Goal: Complete application form

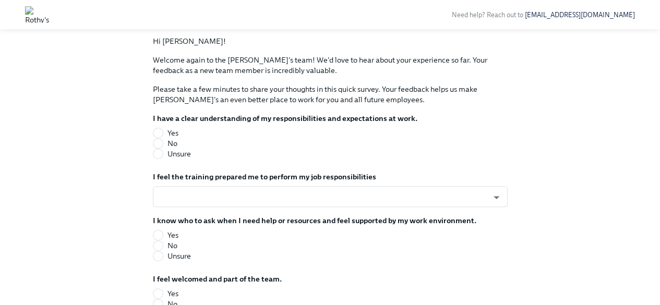
scroll to position [81, 0]
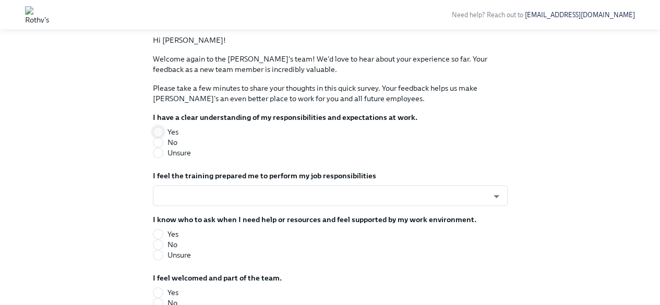
click at [158, 134] on input "Yes" at bounding box center [157, 131] width 9 height 9
radio input "true"
click at [256, 198] on body "Need help? Reach out to [EMAIL_ADDRESS][DOMAIN_NAME] Back to Onboarding Survey …" at bounding box center [334, 217] width 668 height 596
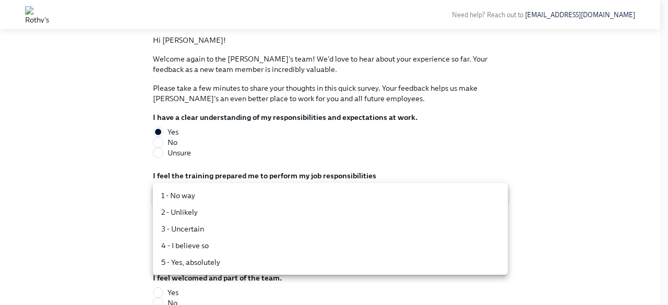
click at [234, 249] on li "4 - I believe so" at bounding box center [330, 245] width 355 height 17
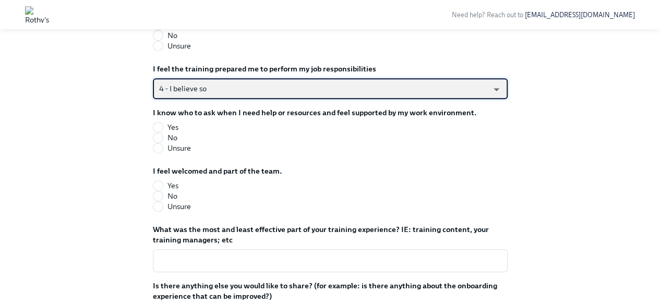
scroll to position [189, 0]
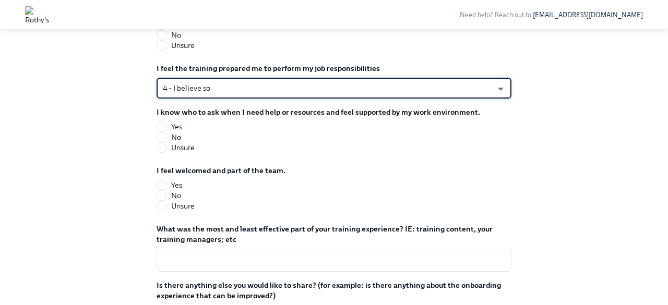
click at [276, 88] on body "Need help? Reach out to [EMAIL_ADDRESS][DOMAIN_NAME] Back to Onboarding Survey …" at bounding box center [334, 109] width 668 height 596
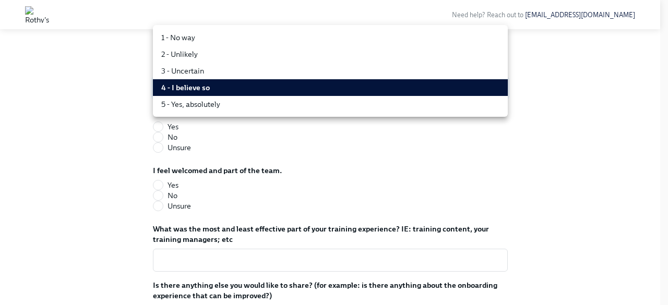
click at [250, 112] on li "5 - Yes, absolutely" at bounding box center [330, 104] width 355 height 17
type input "TVXOjZLlD"
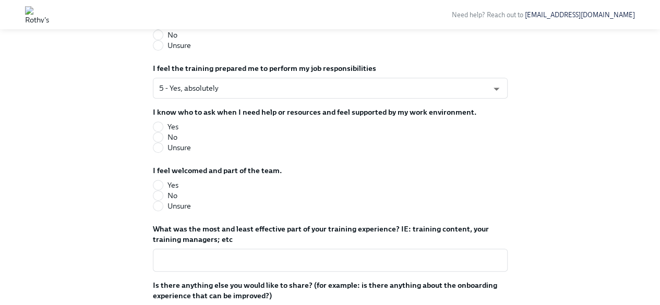
click at [136, 111] on div "Back to Onboarding Survey overview To Do Onboarding Experience Check-In Due [DA…" at bounding box center [330, 123] width 627 height 517
click at [159, 126] on input "Yes" at bounding box center [157, 126] width 9 height 9
radio input "true"
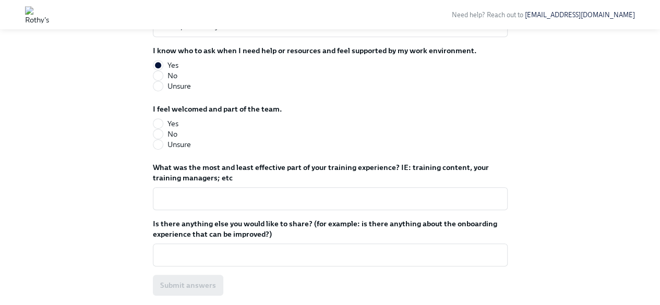
scroll to position [251, 0]
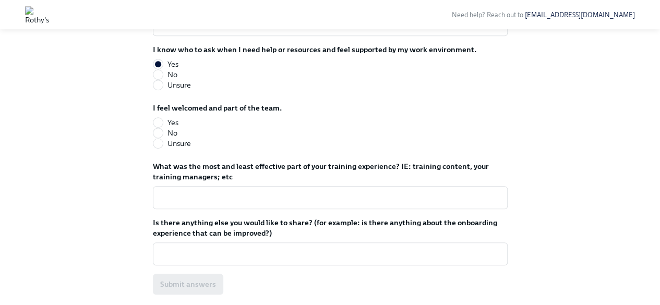
click at [166, 125] on label "Yes" at bounding box center [213, 122] width 121 height 10
click at [163, 125] on input "Yes" at bounding box center [157, 122] width 9 height 9
radio input "true"
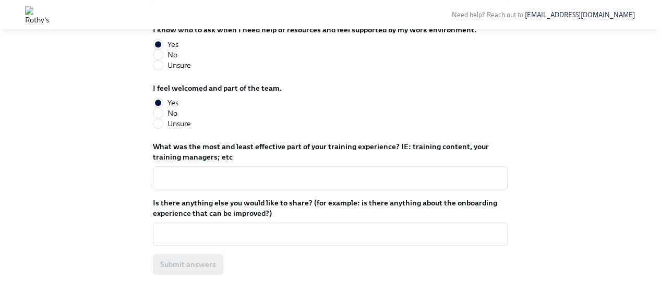
scroll to position [272, 0]
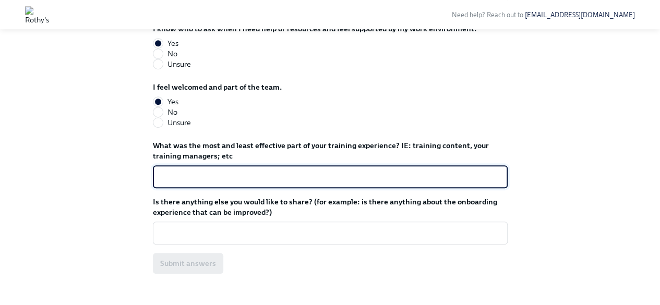
click at [301, 178] on textarea "What was the most and least effective part of your training experience? IE: tra…" at bounding box center [330, 177] width 342 height 13
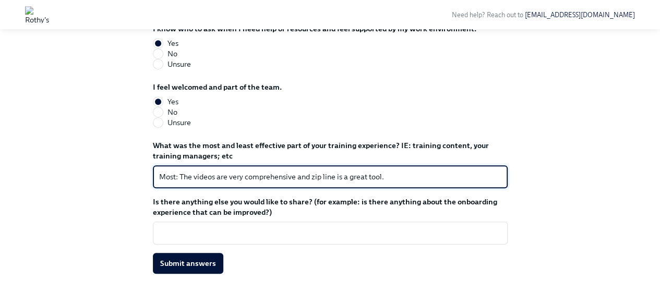
click at [319, 175] on textarea "Most: The videos are very comprehensive and zip line is a great tool." at bounding box center [330, 177] width 342 height 13
click at [325, 176] on textarea "Most: The videos are very comprehensive and zip line is a great tool." at bounding box center [330, 177] width 342 height 13
click at [321, 171] on textarea "Most: The videos are very comprehensive and zip line is a great tool." at bounding box center [330, 177] width 342 height 13
click at [397, 177] on textarea "Most: The videos are very comprehensive and zipline is a great tool." at bounding box center [330, 177] width 342 height 13
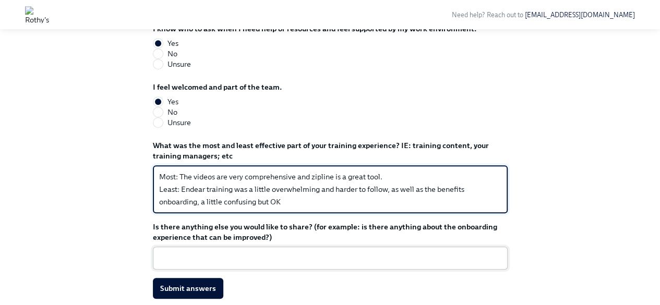
type textarea "Most: The videos are very comprehensive and zipline is a great tool. Least: End…"
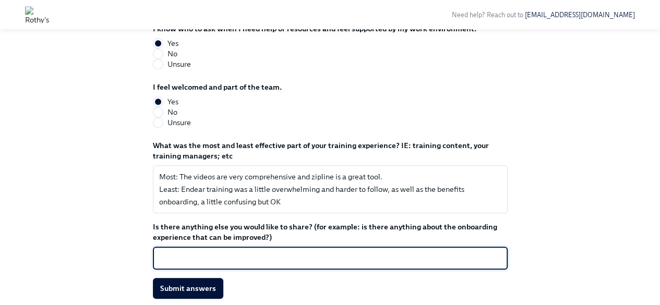
click at [293, 253] on textarea "Is there anything else you would like to share? (for example: is there anything…" at bounding box center [330, 258] width 342 height 13
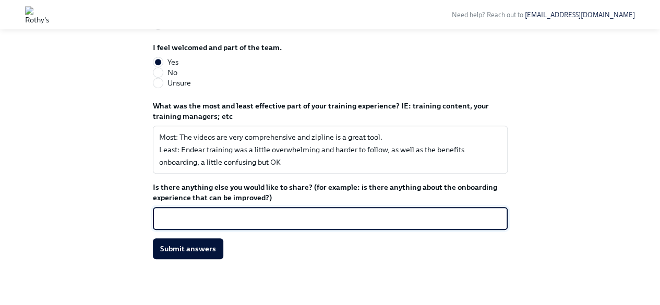
scroll to position [316, 0]
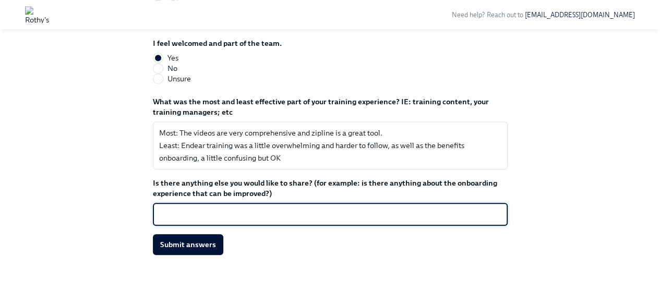
click at [322, 208] on div "x ​" at bounding box center [330, 214] width 355 height 23
click at [321, 218] on textarea "Is there anything else you would like to share? (for example: is there anything…" at bounding box center [330, 214] width 342 height 13
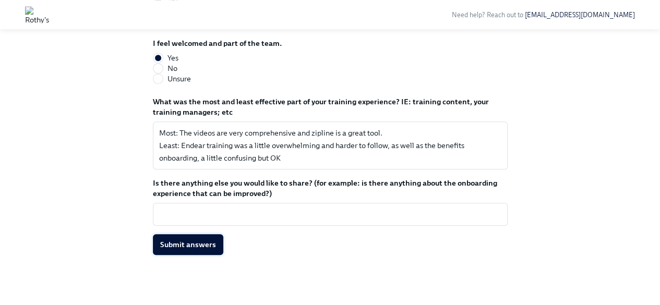
click at [206, 244] on span "Submit answers" at bounding box center [188, 244] width 56 height 10
